Goal: Task Accomplishment & Management: Use online tool/utility

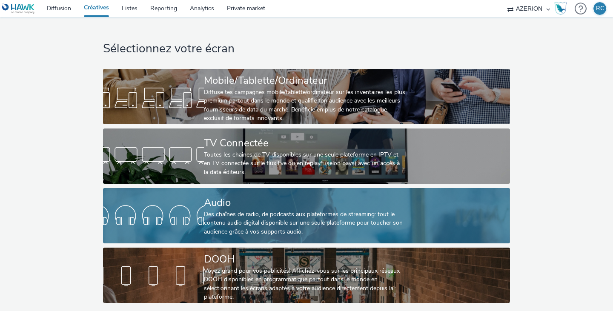
scroll to position [3, 0]
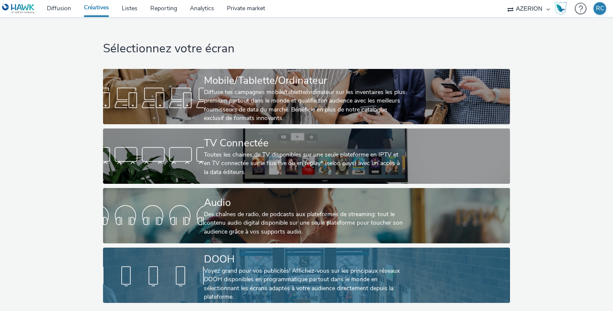
click at [189, 259] on link "DOOH Voyez grand pour vos publicités! Affichez-vous sur les principaux réseaux …" at bounding box center [306, 275] width 407 height 55
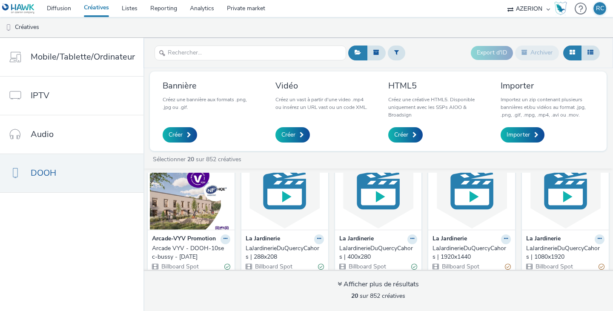
scroll to position [43, 0]
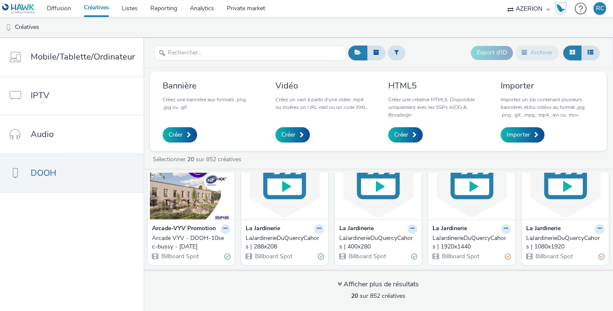
click at [367, 187] on img at bounding box center [378, 178] width 83 height 83
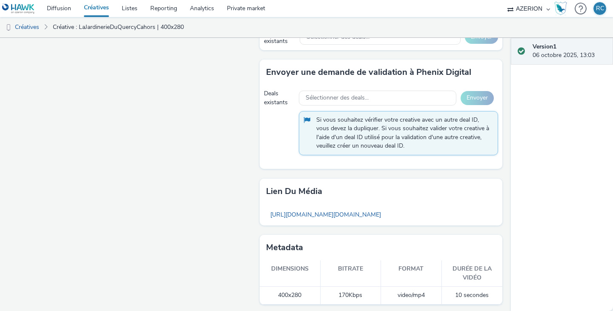
scroll to position [604, 0]
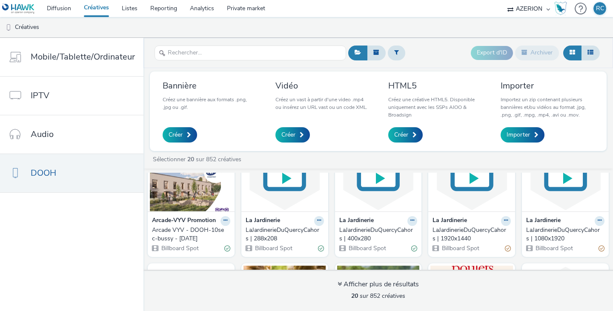
scroll to position [43, 0]
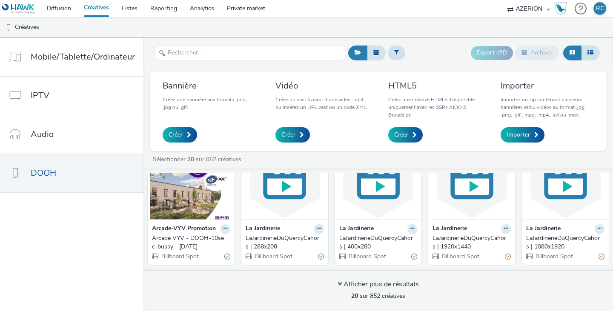
click at [559, 186] on img at bounding box center [565, 178] width 83 height 83
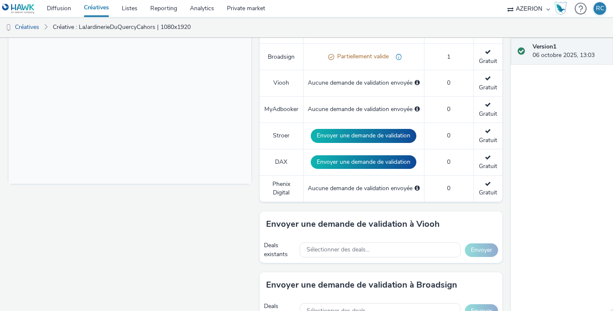
scroll to position [93, 0]
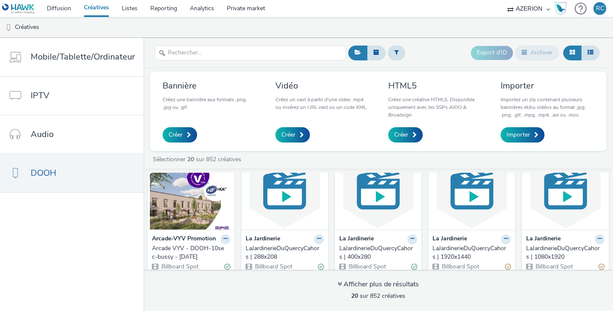
scroll to position [43, 0]
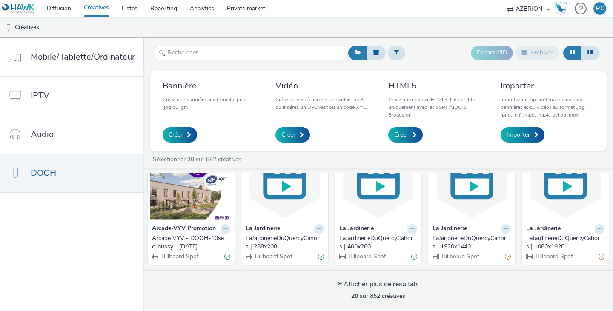
click at [377, 199] on img at bounding box center [378, 178] width 83 height 83
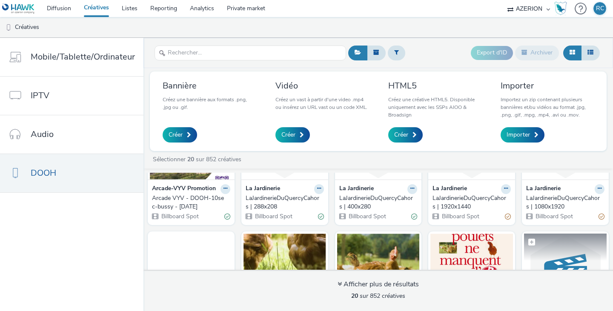
scroll to position [43, 0]
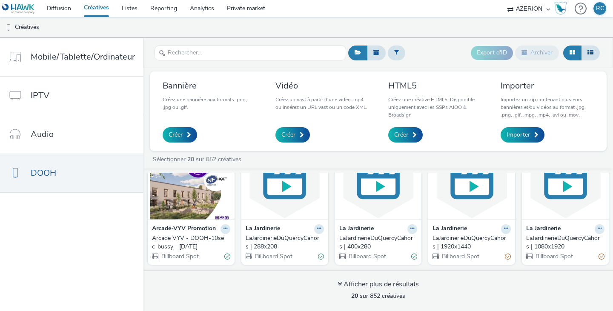
click at [473, 207] on img at bounding box center [471, 178] width 83 height 83
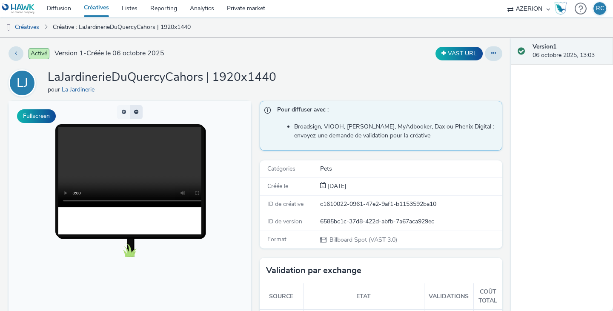
click at [133, 112] on button "button" at bounding box center [136, 112] width 13 height 14
click at [156, 204] on video at bounding box center [138, 167] width 160 height 80
click at [108, 156] on video at bounding box center [138, 167] width 160 height 80
click at [485, 57] on button at bounding box center [493, 53] width 17 height 14
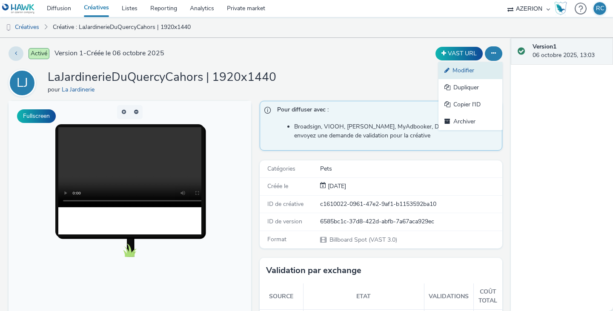
click at [470, 74] on link "Modifier" at bounding box center [471, 70] width 64 height 17
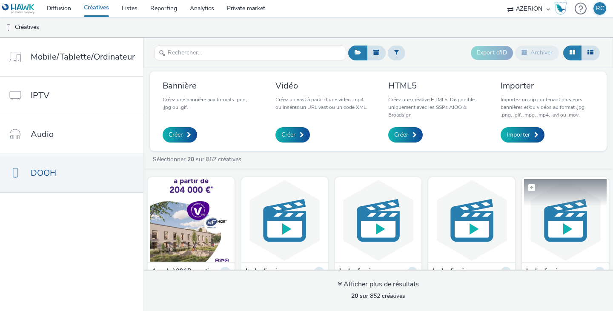
scroll to position [43, 0]
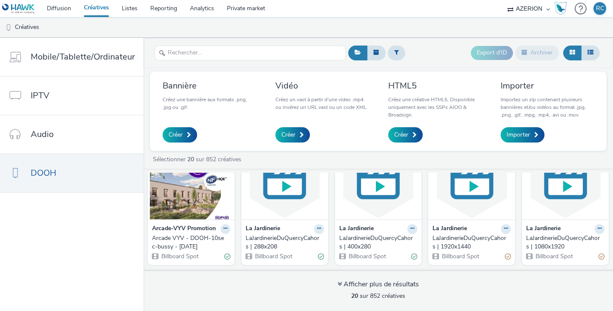
click at [558, 193] on img at bounding box center [565, 178] width 83 height 83
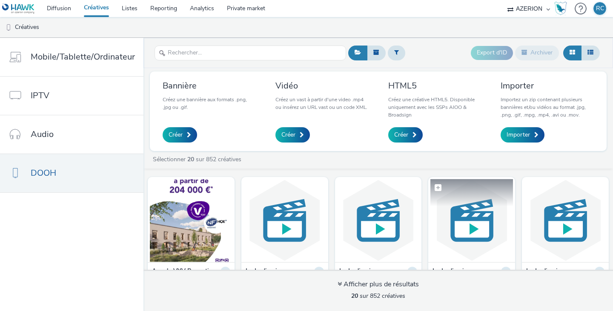
scroll to position [43, 0]
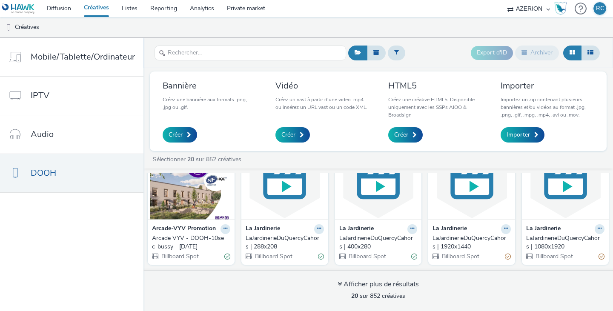
click at [461, 196] on img at bounding box center [471, 178] width 83 height 83
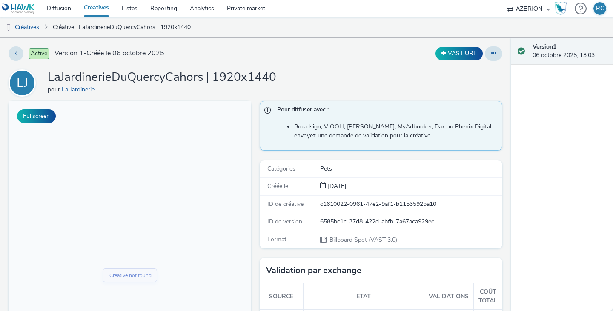
scroll to position [213, 0]
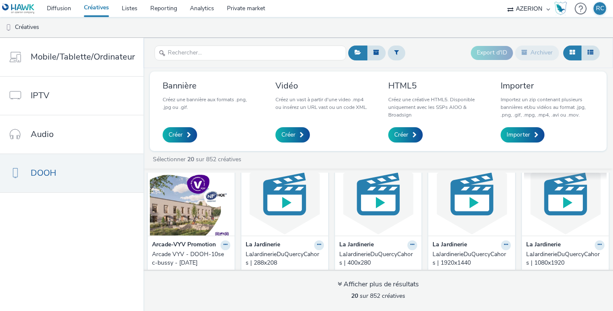
scroll to position [43, 0]
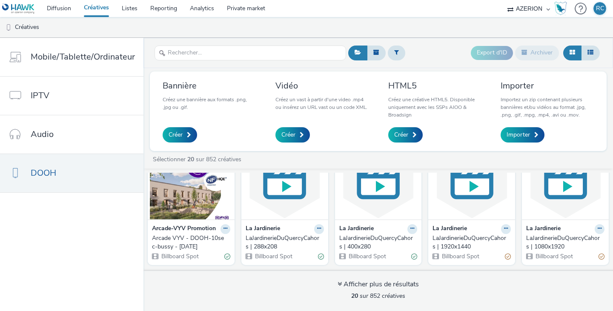
click at [560, 193] on img at bounding box center [565, 178] width 83 height 83
